Goal: Task Accomplishment & Management: Manage account settings

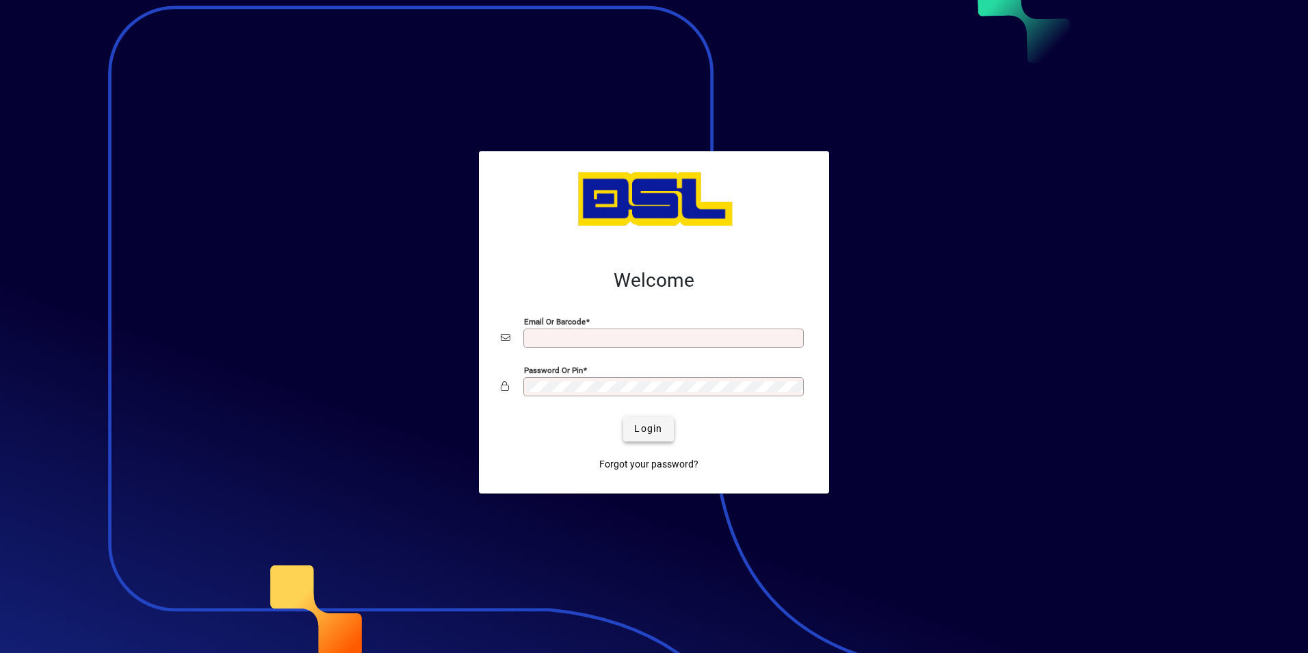
type input "**********"
click at [666, 423] on span "submit" at bounding box center [648, 429] width 50 height 33
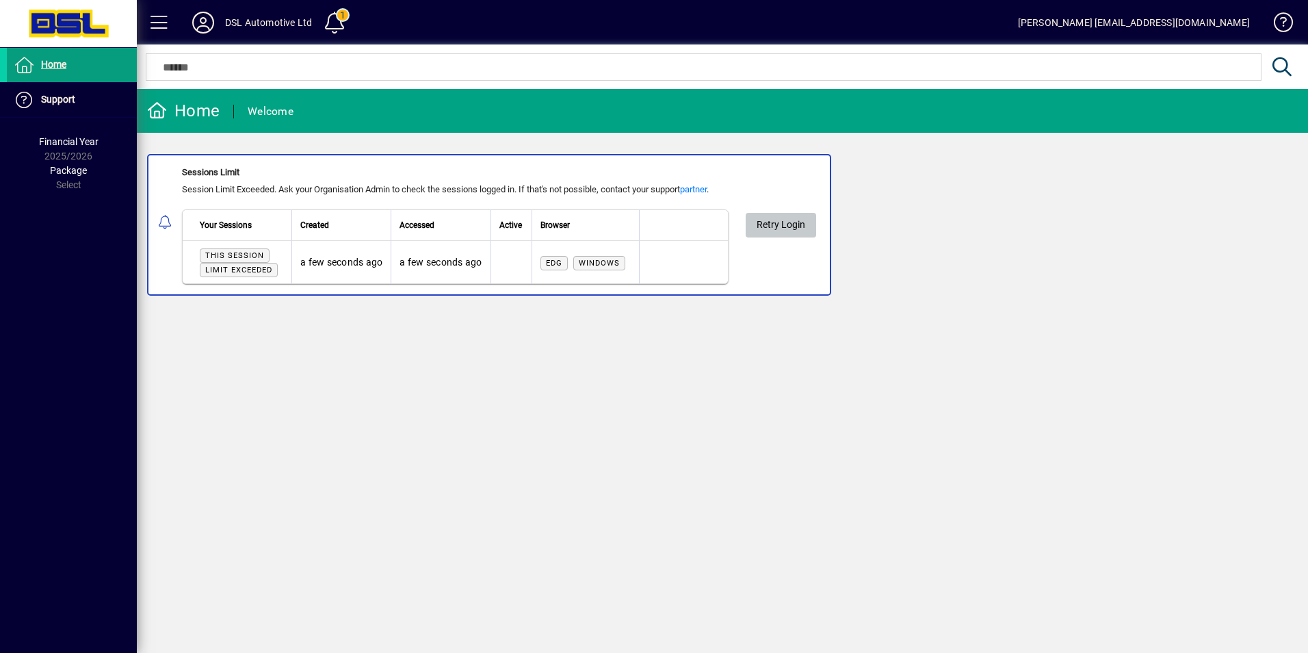
click at [803, 219] on span "Retry Login" at bounding box center [781, 224] width 49 height 23
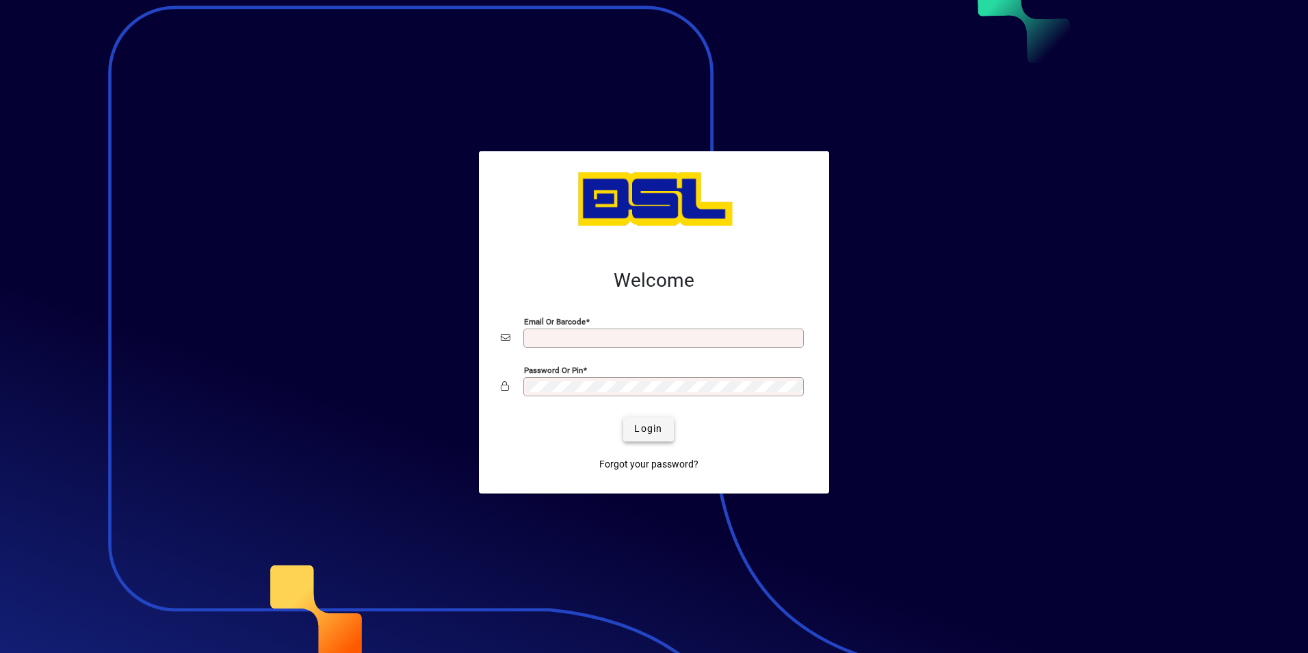
type input "**********"
click at [650, 430] on span "Login" at bounding box center [648, 429] width 28 height 14
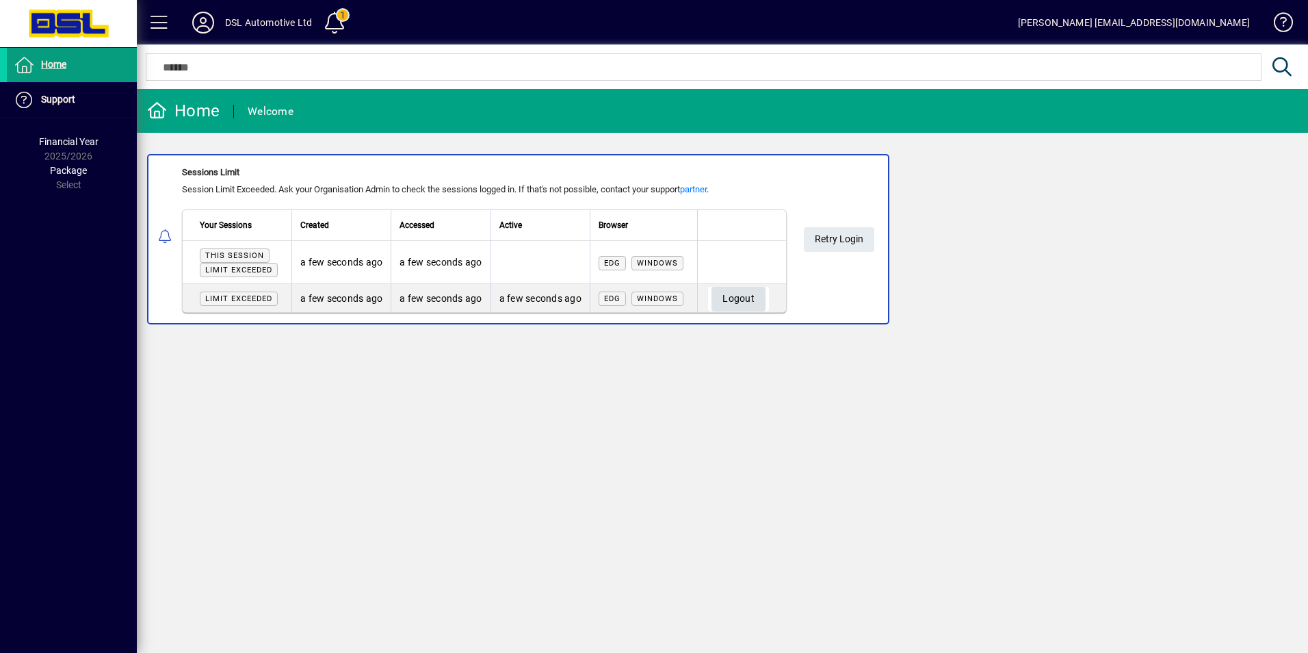
click at [744, 301] on span "Logout" at bounding box center [739, 298] width 32 height 23
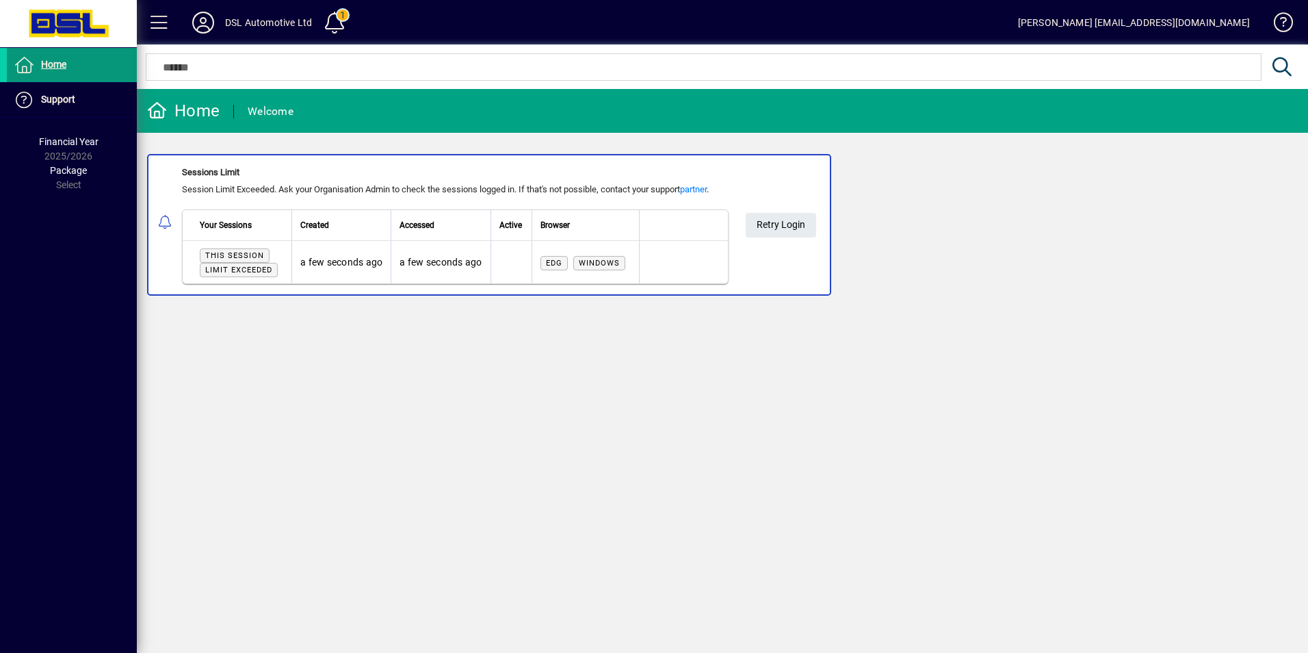
click at [88, 71] on span at bounding box center [72, 65] width 130 height 33
click at [179, 119] on div "Home" at bounding box center [183, 111] width 73 height 22
click at [346, 15] on span at bounding box center [334, 22] width 33 height 33
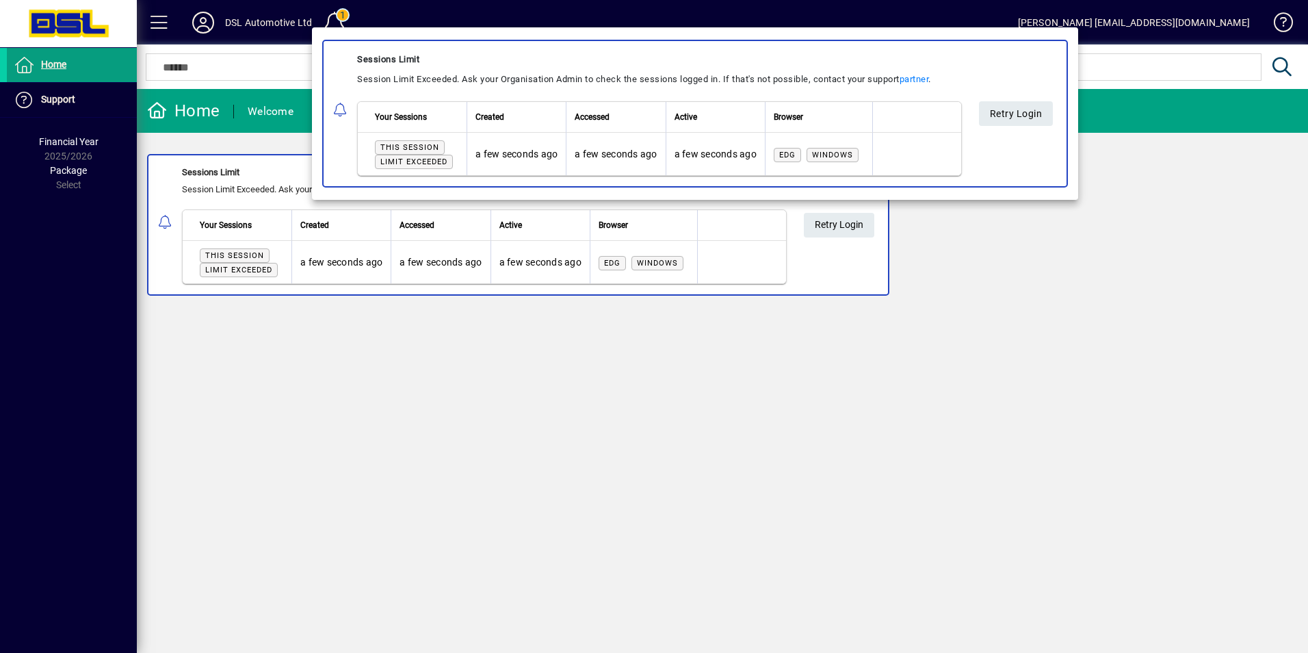
click at [1122, 537] on div at bounding box center [654, 326] width 1308 height 653
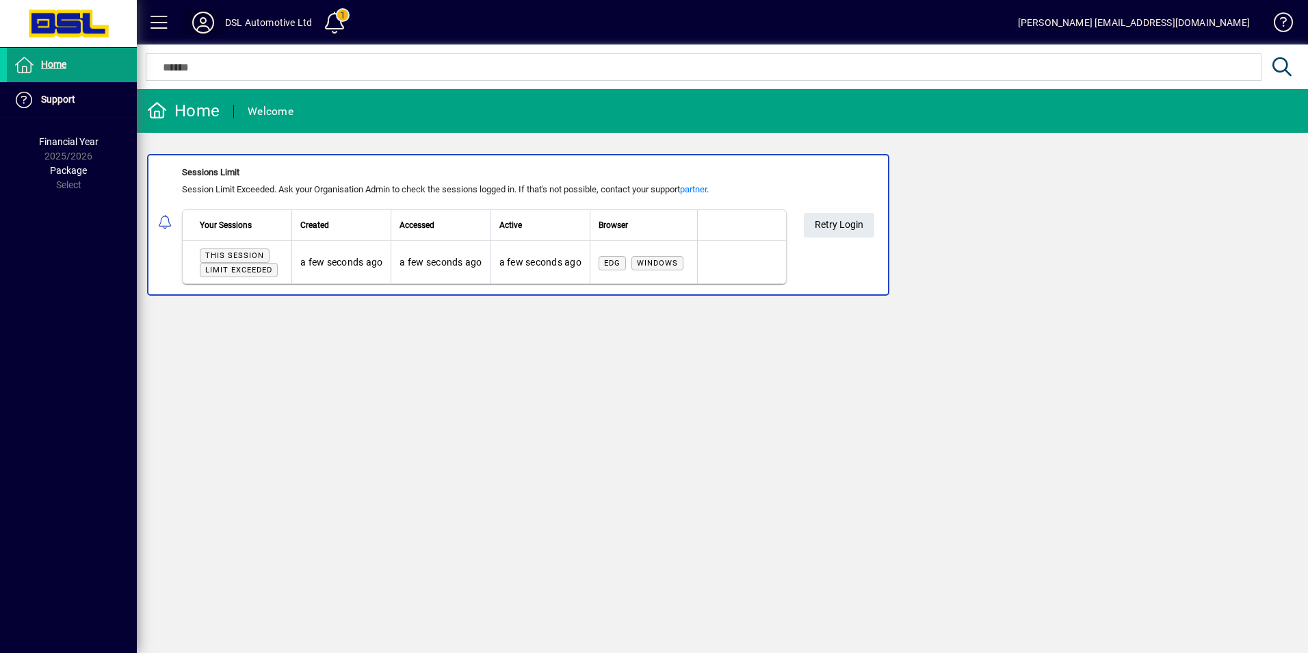
click at [193, 23] on icon at bounding box center [203, 23] width 27 height 22
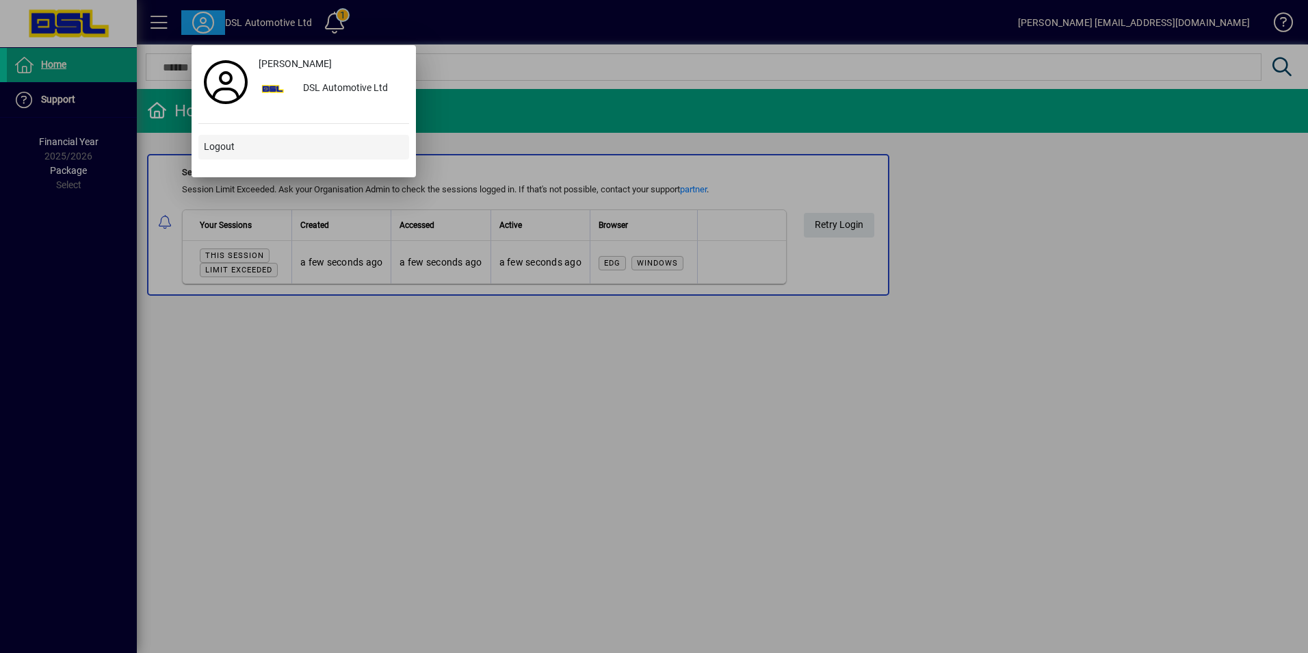
click at [214, 155] on span at bounding box center [303, 147] width 211 height 33
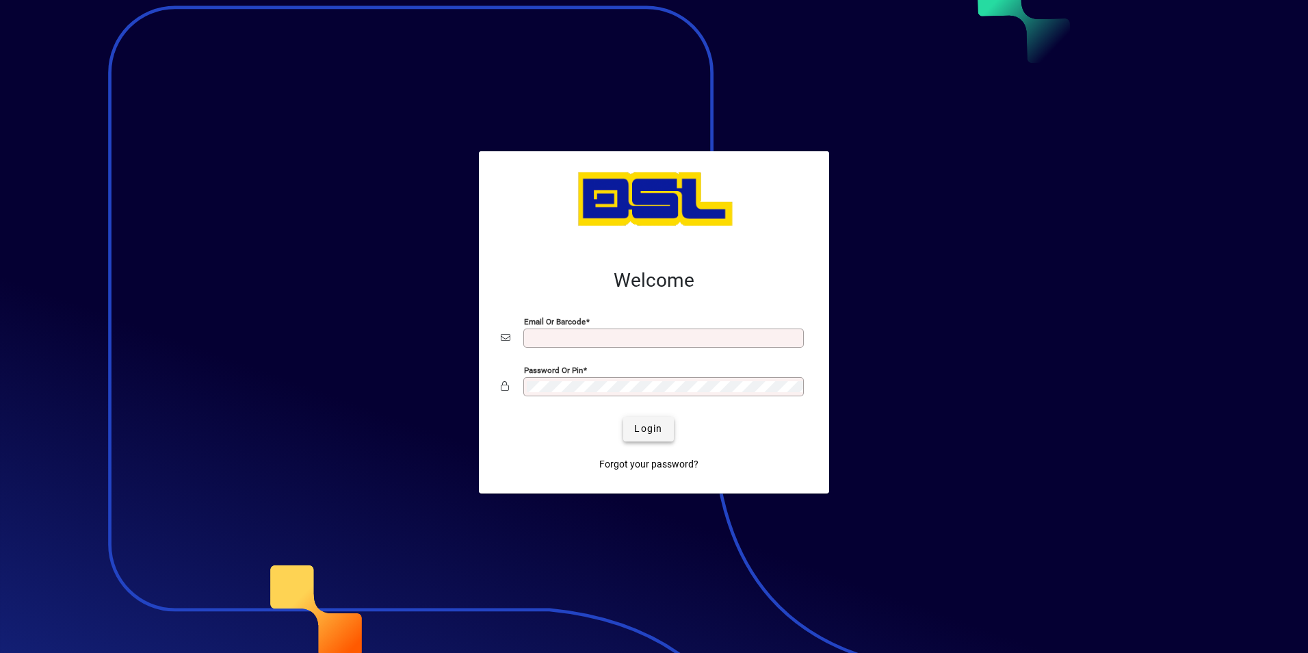
type input "**********"
click at [651, 419] on span "submit" at bounding box center [648, 429] width 50 height 33
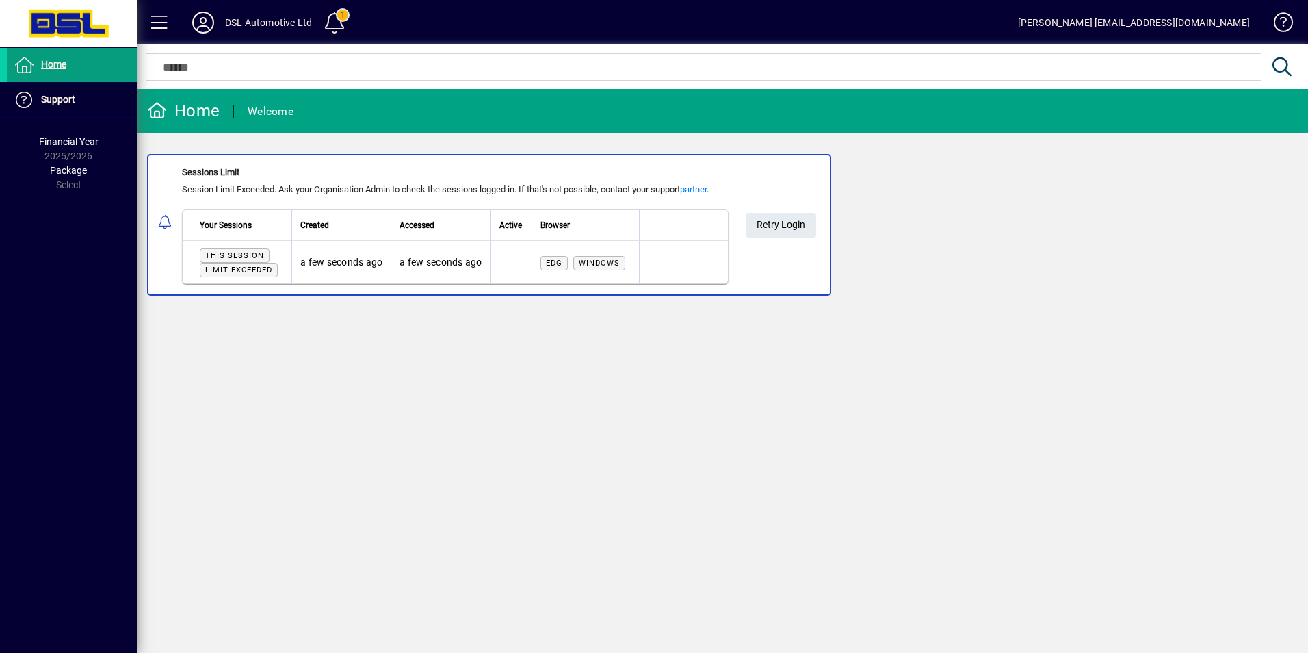
click at [335, 17] on span at bounding box center [334, 22] width 33 height 33
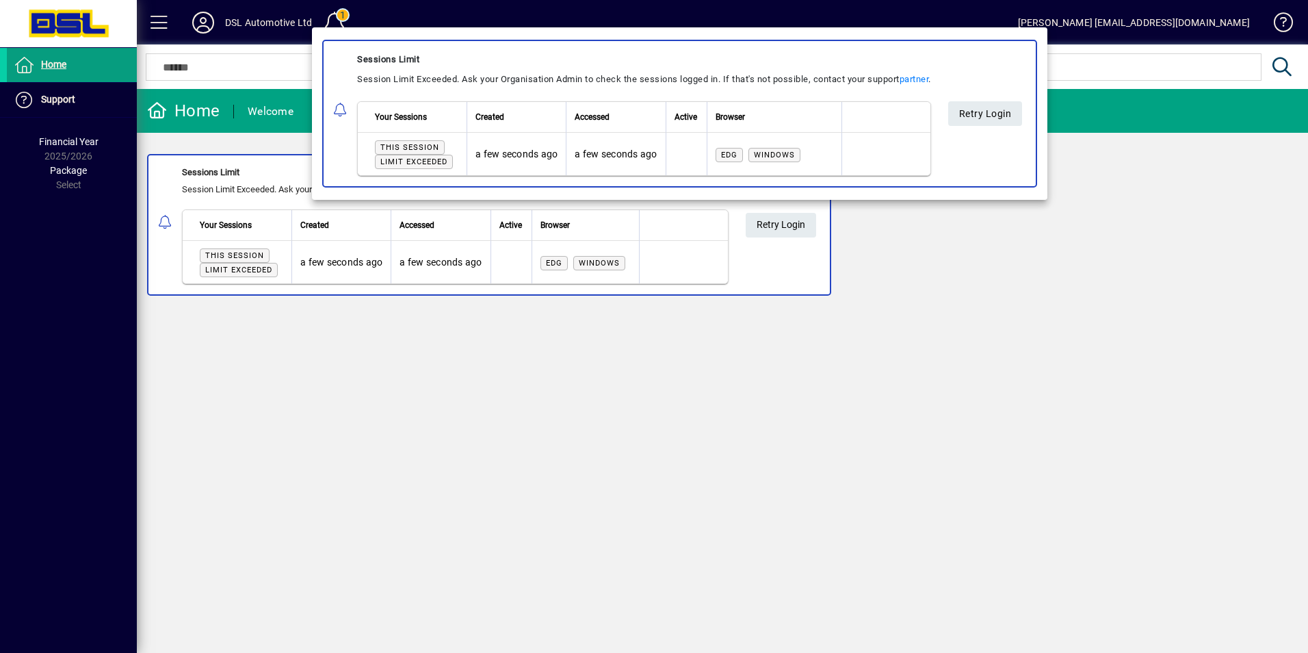
click at [936, 296] on div at bounding box center [654, 326] width 1308 height 653
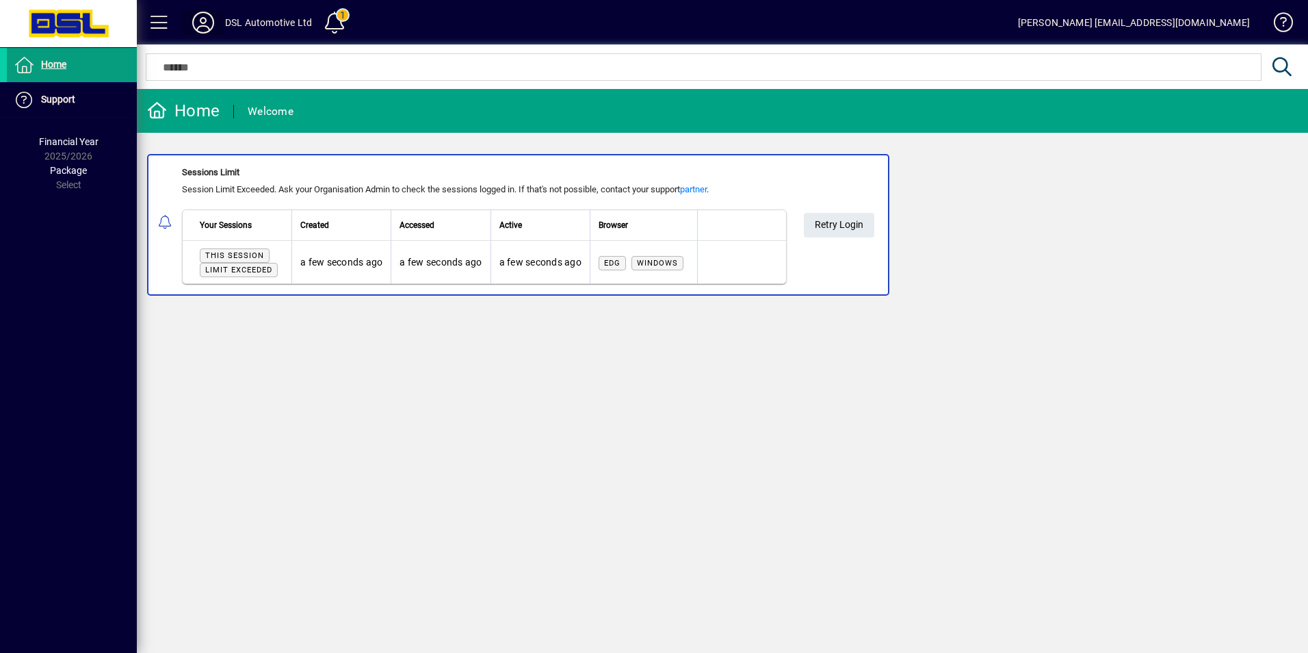
click at [206, 18] on icon at bounding box center [203, 23] width 27 height 22
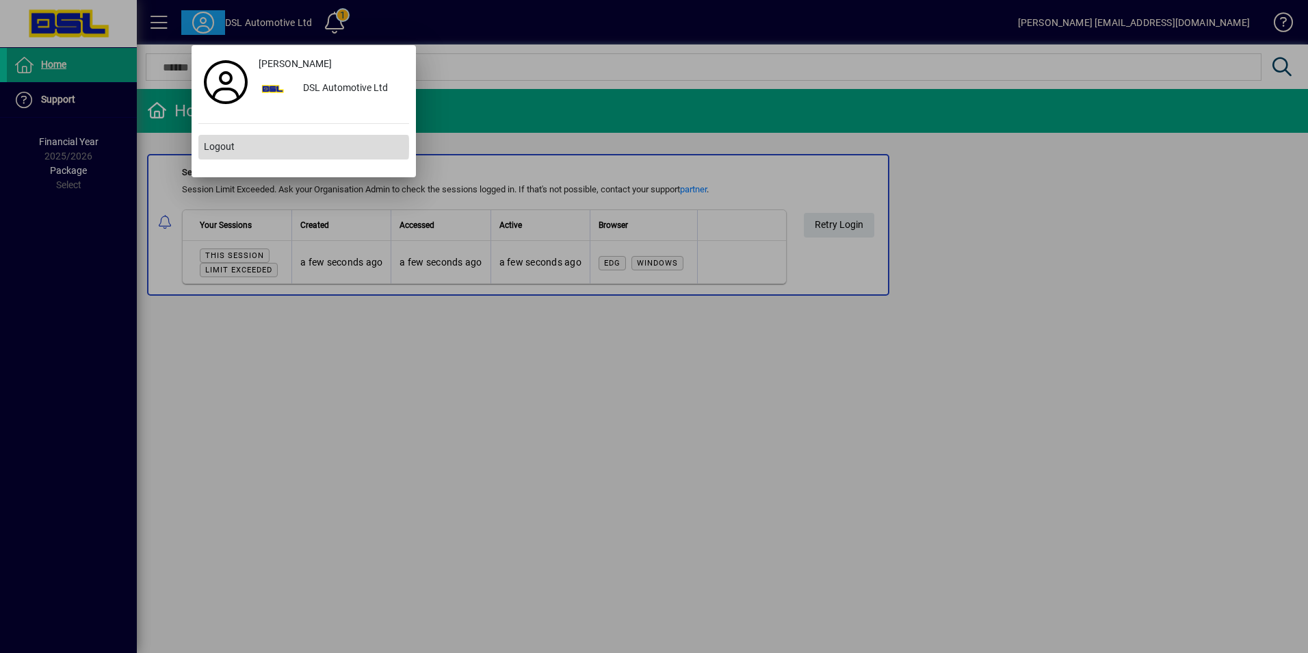
click at [235, 144] on span at bounding box center [303, 147] width 211 height 33
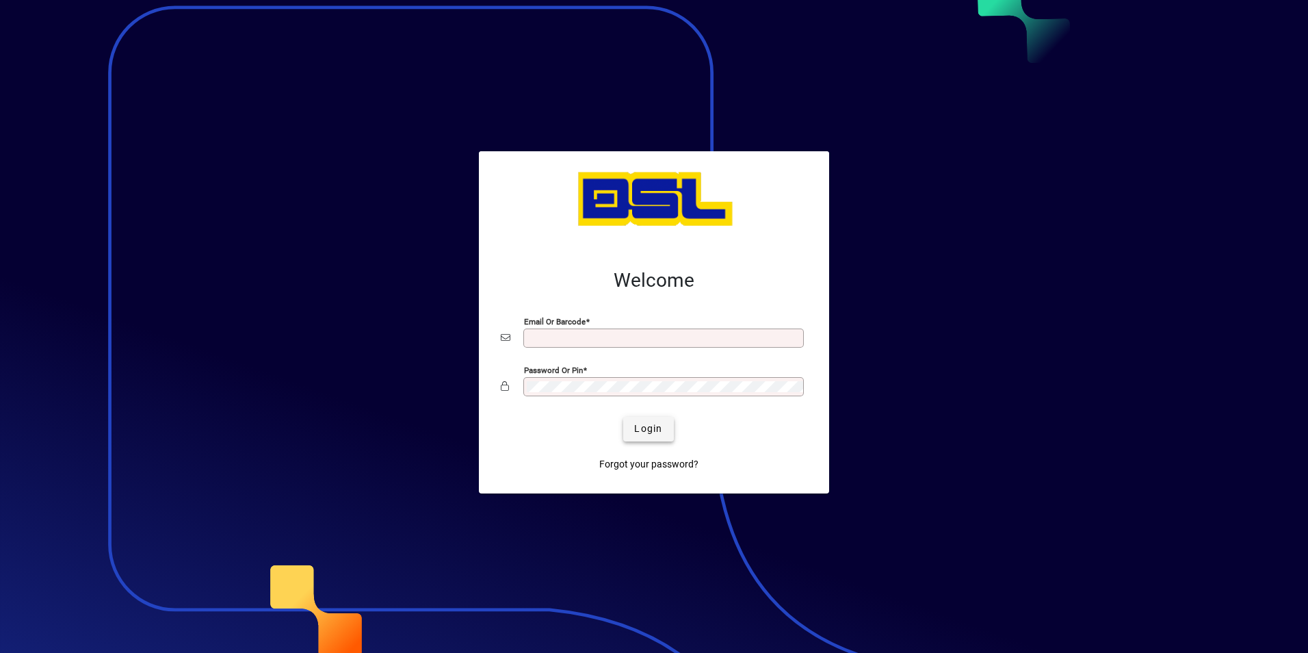
type input "**********"
click at [651, 429] on span "Login" at bounding box center [648, 429] width 28 height 14
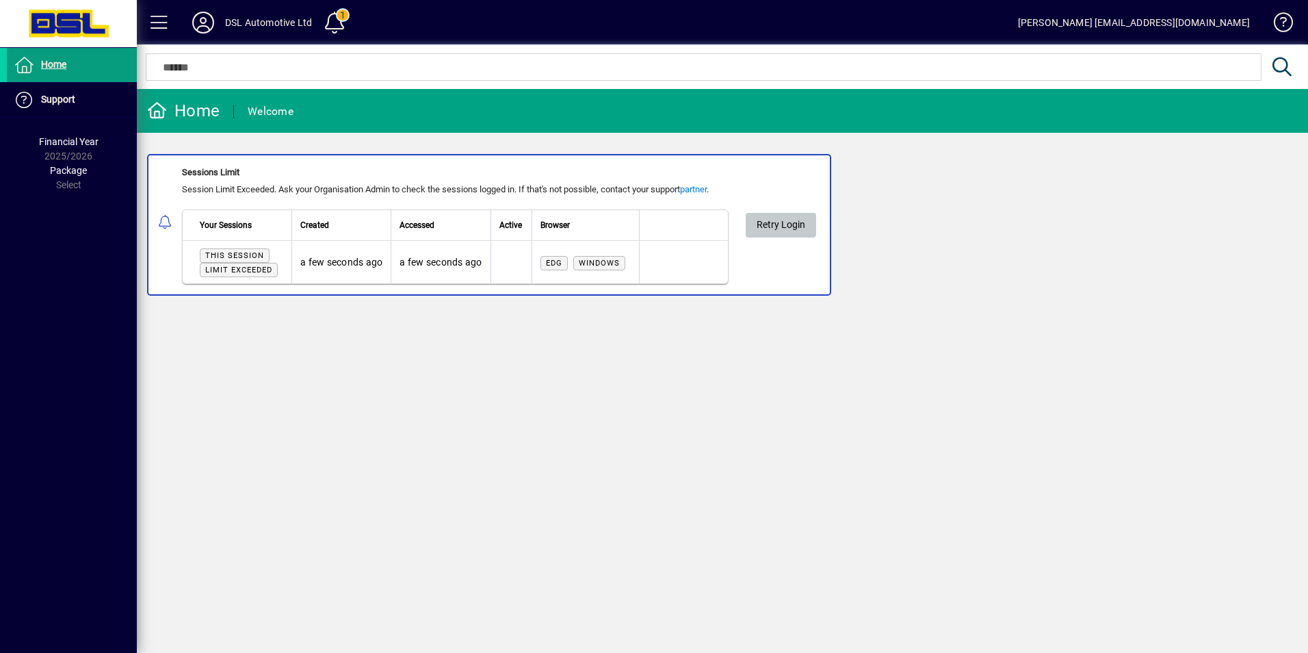
click at [782, 222] on span "Retry Login" at bounding box center [781, 224] width 49 height 23
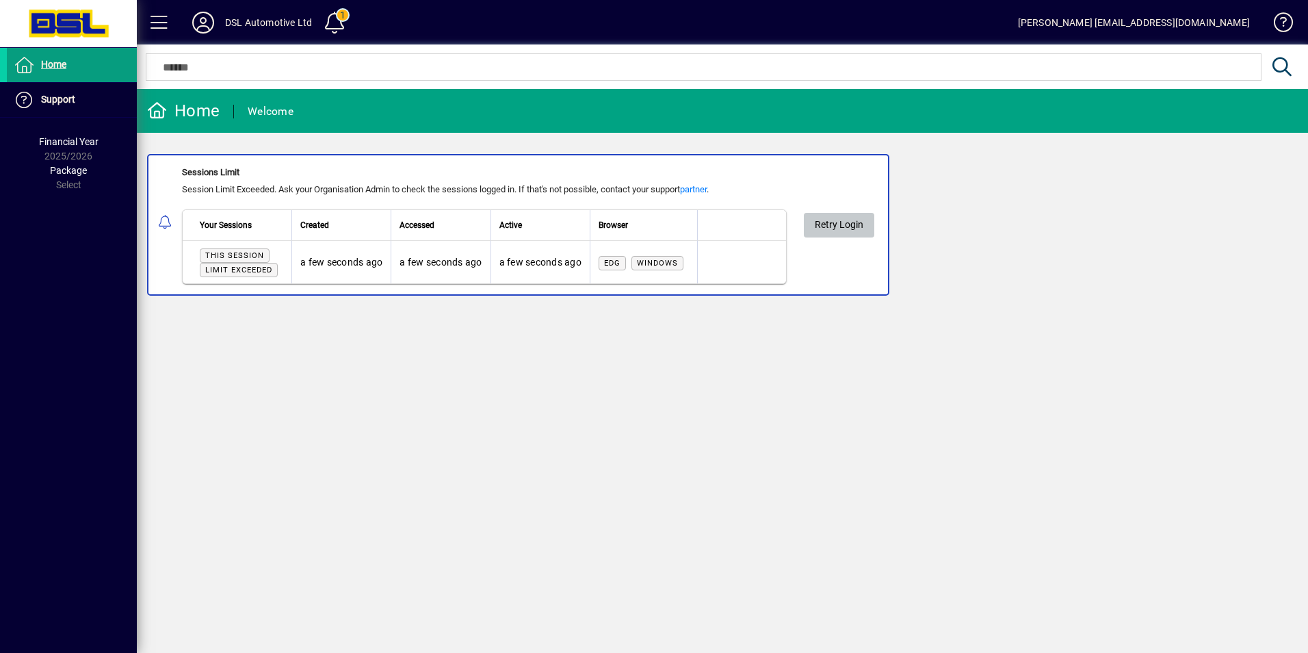
click at [844, 222] on span "Retry Login" at bounding box center [839, 224] width 49 height 23
